Goal: Task Accomplishment & Management: Manage account settings

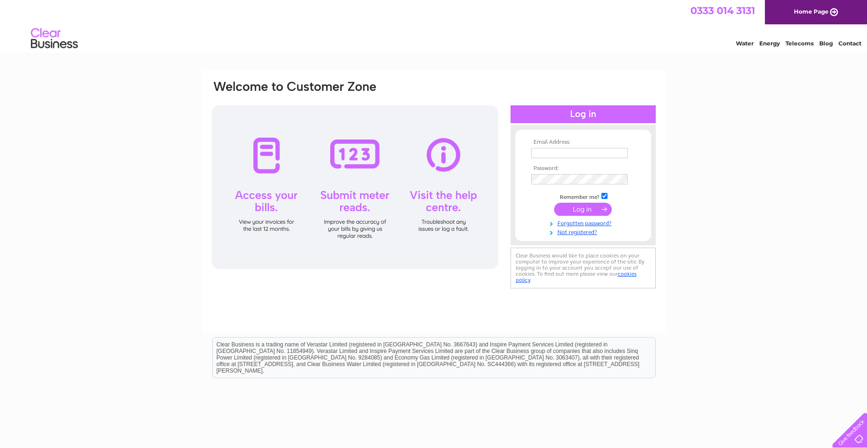
click at [564, 154] on input "text" at bounding box center [579, 153] width 96 height 10
type input "mf2kglasgow@aol.com"
click at [592, 213] on input "submit" at bounding box center [583, 210] width 58 height 13
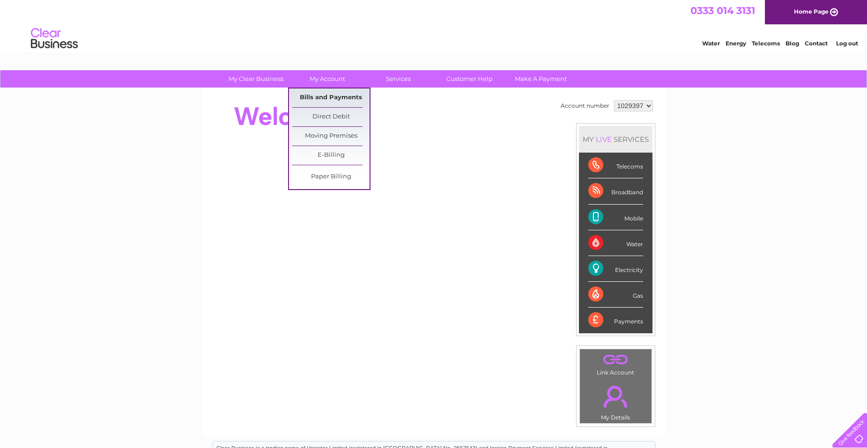
click at [331, 96] on link "Bills and Payments" at bounding box center [330, 98] width 77 height 19
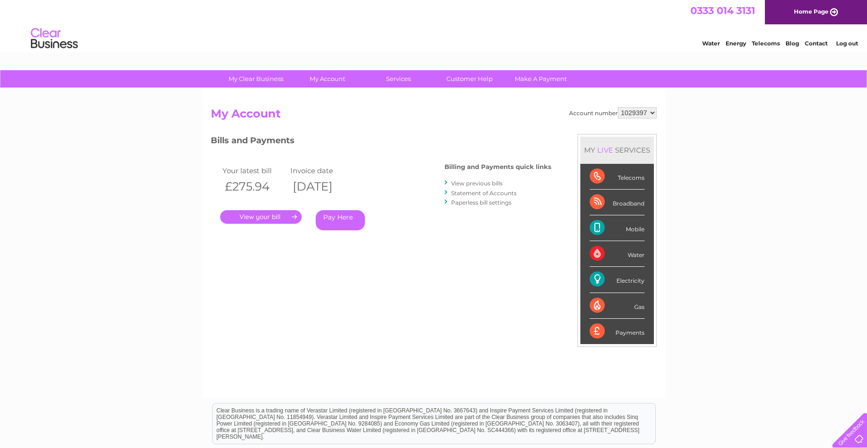
click at [263, 219] on link "." at bounding box center [260, 217] width 81 height 14
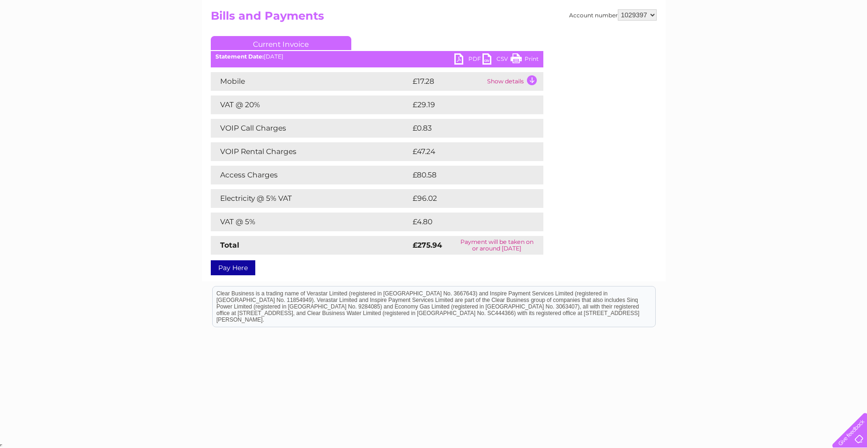
scroll to position [51, 0]
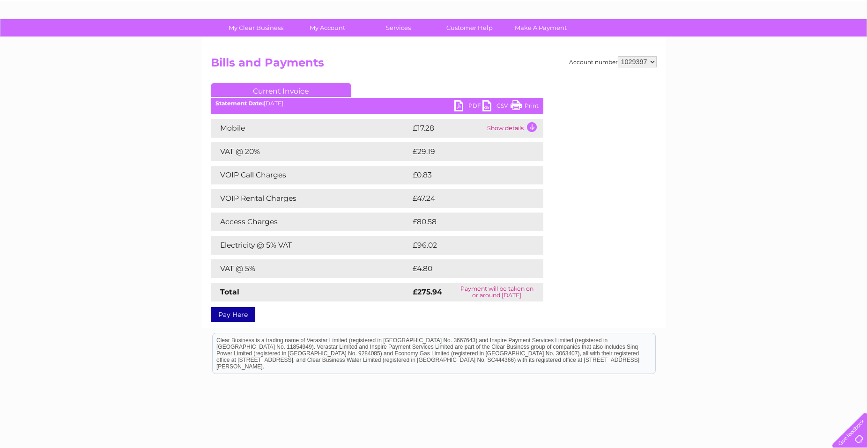
click at [532, 126] on td "Show details" at bounding box center [514, 128] width 59 height 19
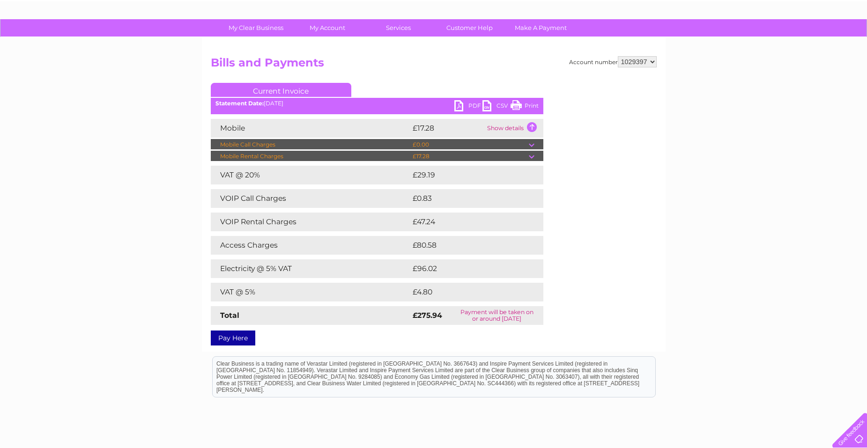
click at [532, 126] on td "Show details" at bounding box center [514, 128] width 59 height 19
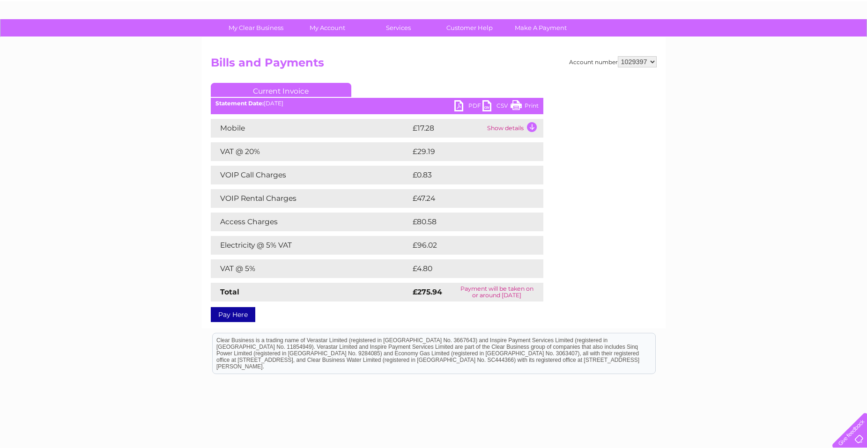
click at [532, 126] on td "Show details" at bounding box center [514, 128] width 59 height 19
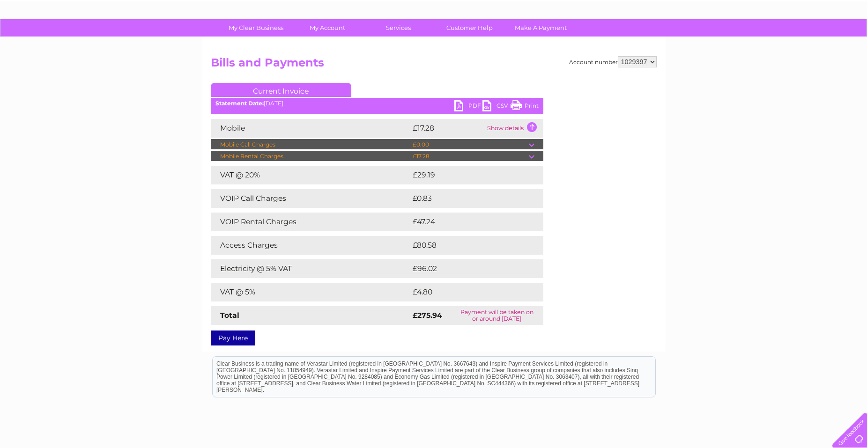
click at [532, 126] on td "Show details" at bounding box center [514, 128] width 59 height 19
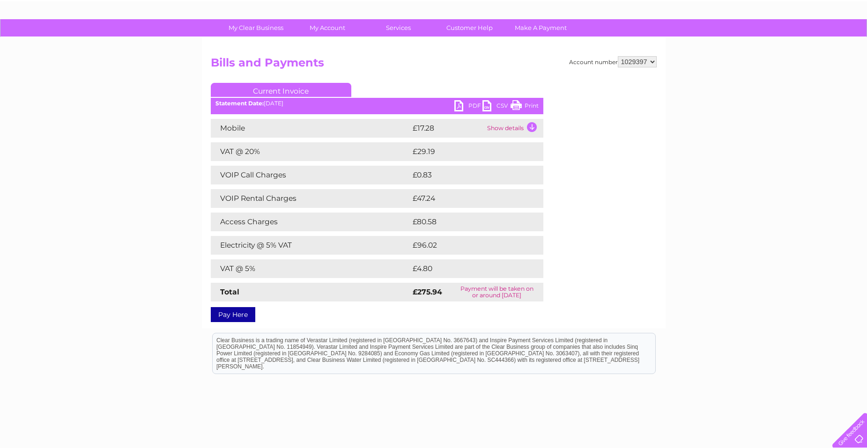
click at [471, 105] on link "PDF" at bounding box center [468, 107] width 28 height 14
